Goal: Navigation & Orientation: Find specific page/section

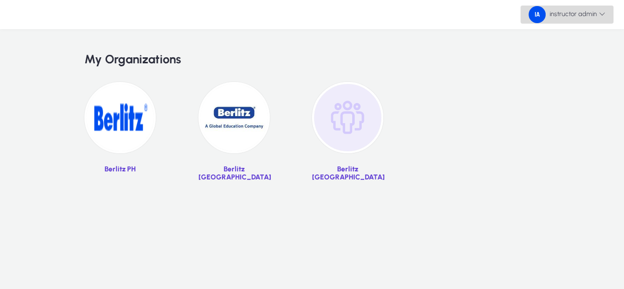
click at [579, 21] on span "instructor admin" at bounding box center [566, 14] width 77 height 17
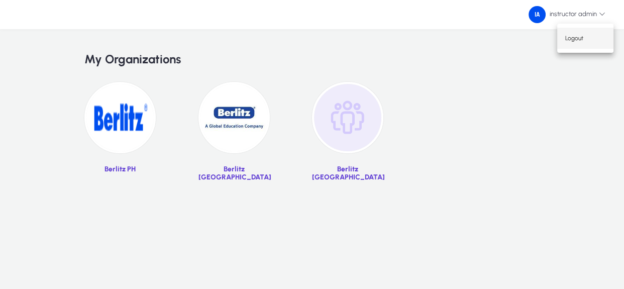
click at [573, 41] on span "Logout" at bounding box center [585, 38] width 40 height 9
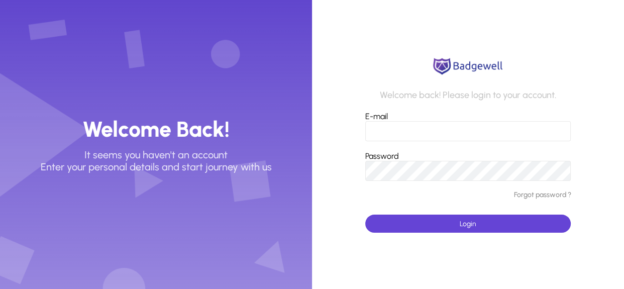
click at [425, 130] on input "E-mail" at bounding box center [468, 131] width 206 height 20
type input "**********"
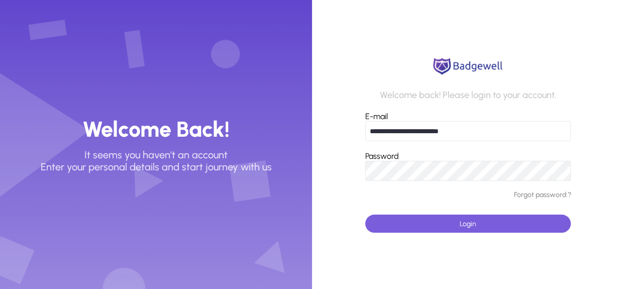
click at [473, 217] on span "submit" at bounding box center [468, 223] width 206 height 24
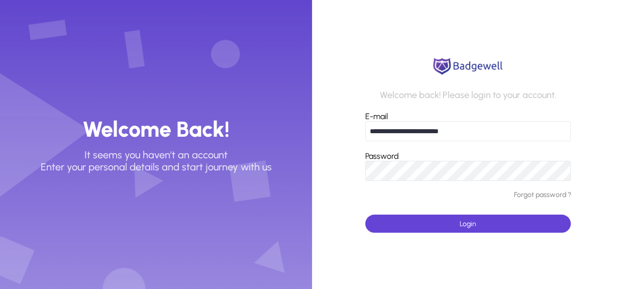
click at [365, 214] on button "Login" at bounding box center [468, 223] width 206 height 18
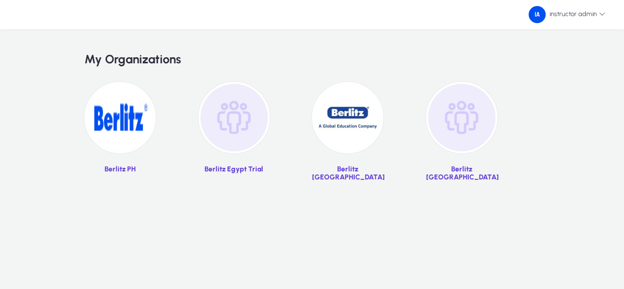
click at [249, 121] on img at bounding box center [233, 117] width 71 height 71
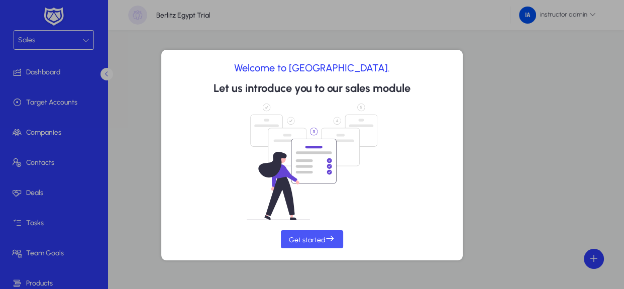
click at [295, 237] on span "Get started" at bounding box center [312, 238] width 46 height 11
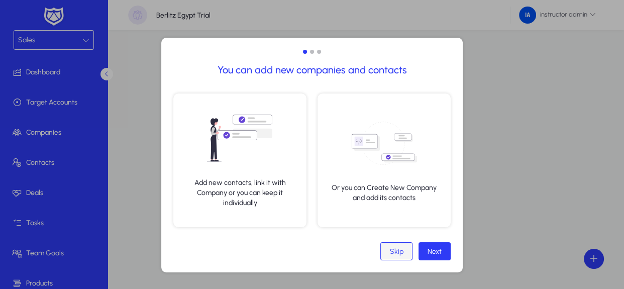
click at [407, 247] on span at bounding box center [396, 251] width 31 height 24
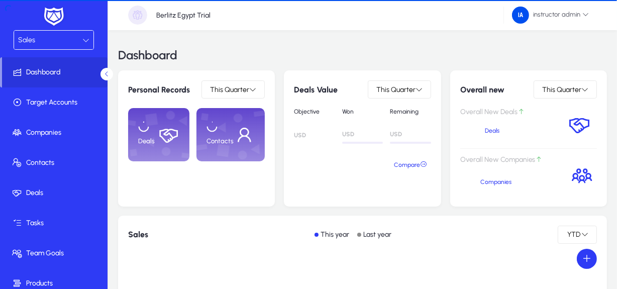
click at [407, 247] on div "Sales This year Last year YTD" at bounding box center [362, 234] width 489 height 38
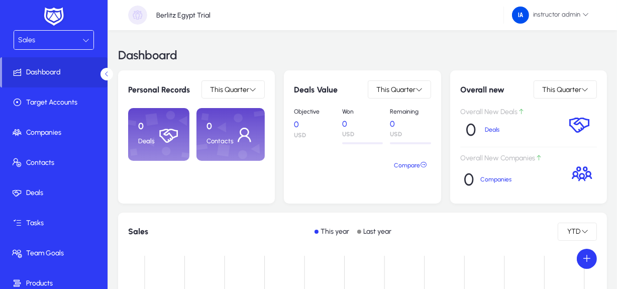
click at [66, 38] on div "Sales" at bounding box center [50, 40] width 64 height 13
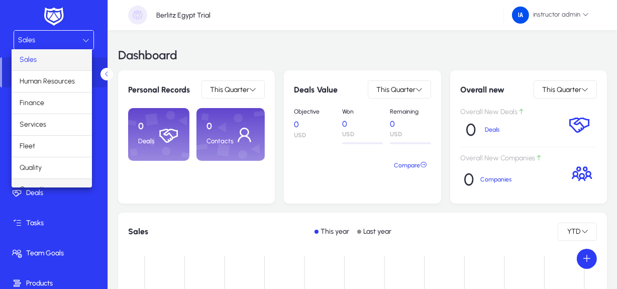
scroll to position [34, 0]
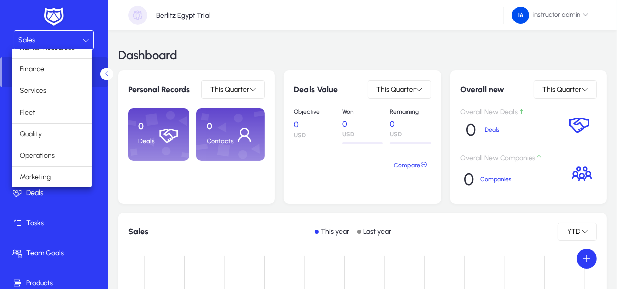
click at [94, 266] on div at bounding box center [308, 144] width 617 height 289
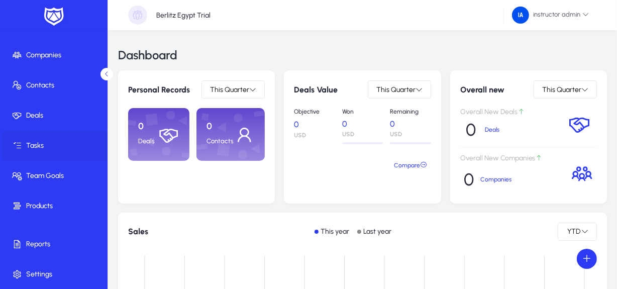
scroll to position [0, 0]
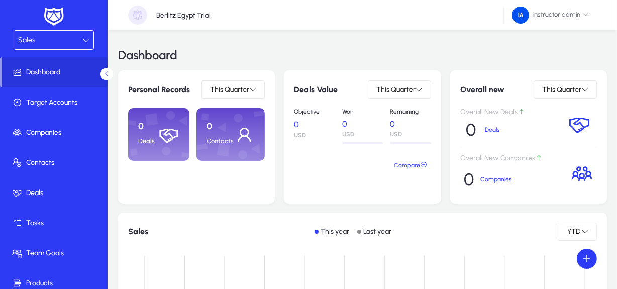
click at [261, 48] on div "Dashboard" at bounding box center [362, 55] width 489 height 30
